Goal: Use online tool/utility

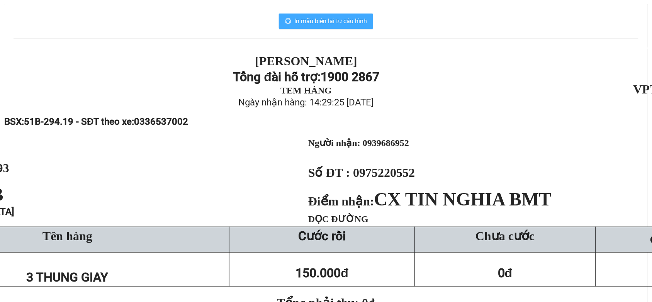
click at [318, 19] on span "In mẫu biên lai tự cấu hình" at bounding box center [330, 21] width 73 height 10
